Goal: Find specific page/section: Find specific page/section

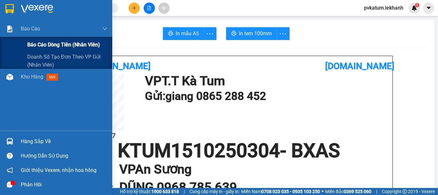
click at [42, 42] on div "Báo cáo dòng tiền (nhân viên)" at bounding box center [67, 45] width 80 height 16
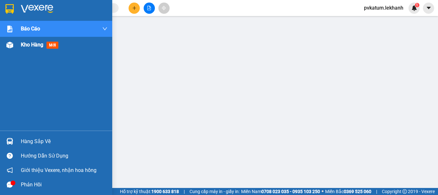
click at [16, 47] on div "Kho hàng mới" at bounding box center [56, 45] width 112 height 16
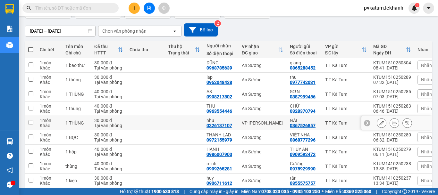
scroll to position [92, 0]
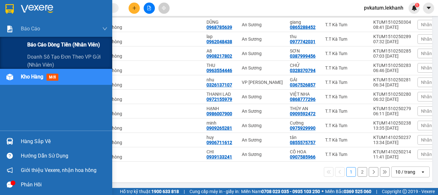
click at [50, 47] on span "Báo cáo dòng tiền (nhân viên)" at bounding box center [63, 45] width 73 height 8
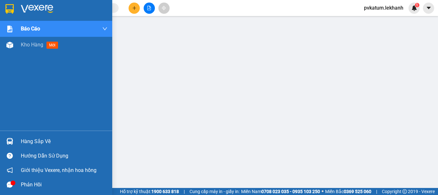
click at [65, 30] on div "Báo cáo" at bounding box center [64, 29] width 87 height 16
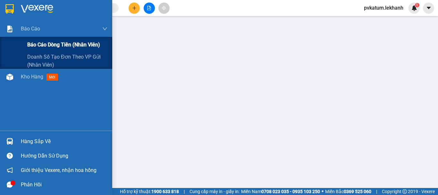
click at [72, 48] on span "Báo cáo dòng tiền (nhân viên)" at bounding box center [63, 45] width 73 height 8
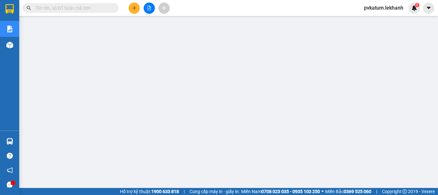
scroll to position [64, 0]
